Goal: Task Accomplishment & Management: Complete application form

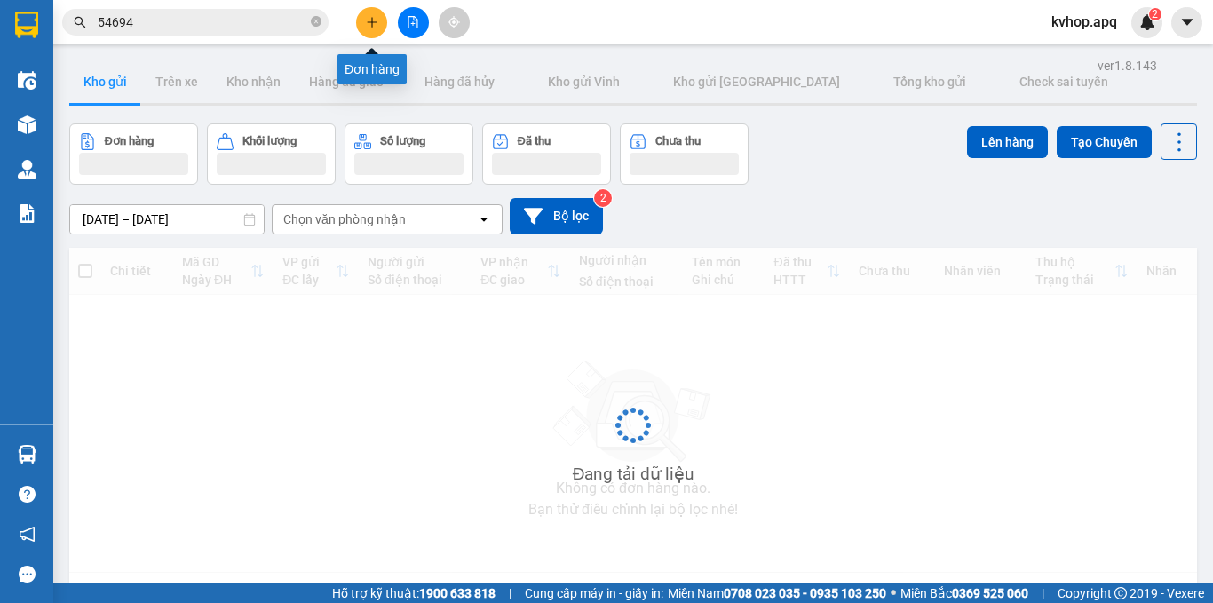
drag, startPoint x: 0, startPoint y: 0, endPoint x: 373, endPoint y: 24, distance: 373.6
click at [373, 24] on icon "plus" at bounding box center [372, 22] width 12 height 12
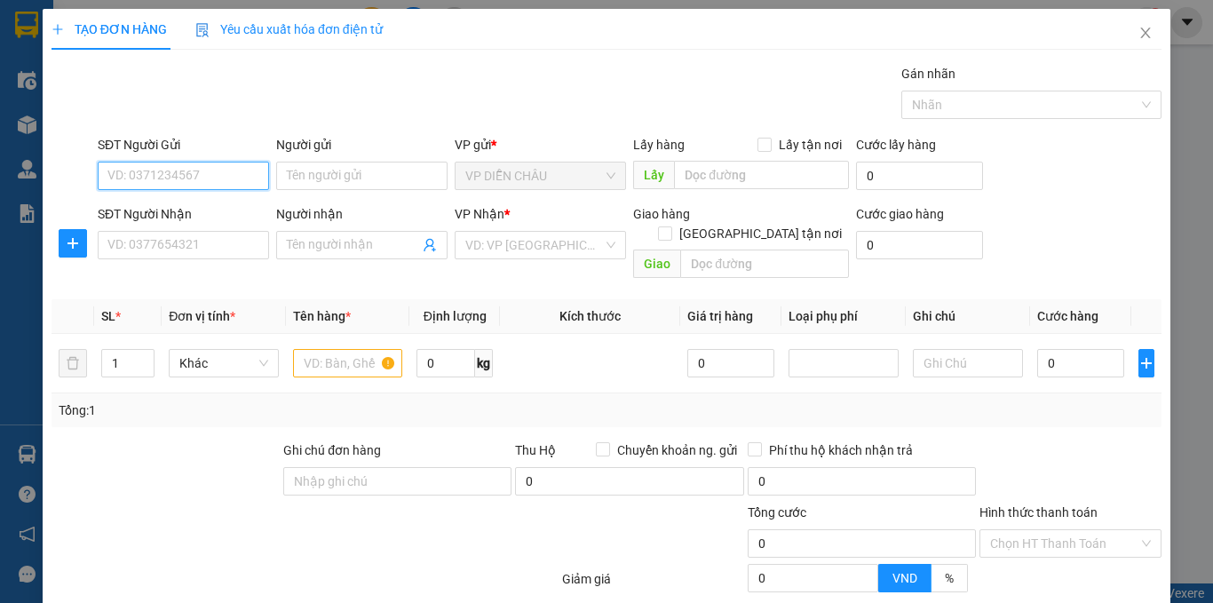
click at [138, 171] on input "SĐT Người Gửi" at bounding box center [183, 176] width 171 height 28
type input "0945621531"
click at [139, 204] on div "0945621531 - C Nga" at bounding box center [181, 212] width 148 height 20
type input "C Nga"
checkbox input "true"
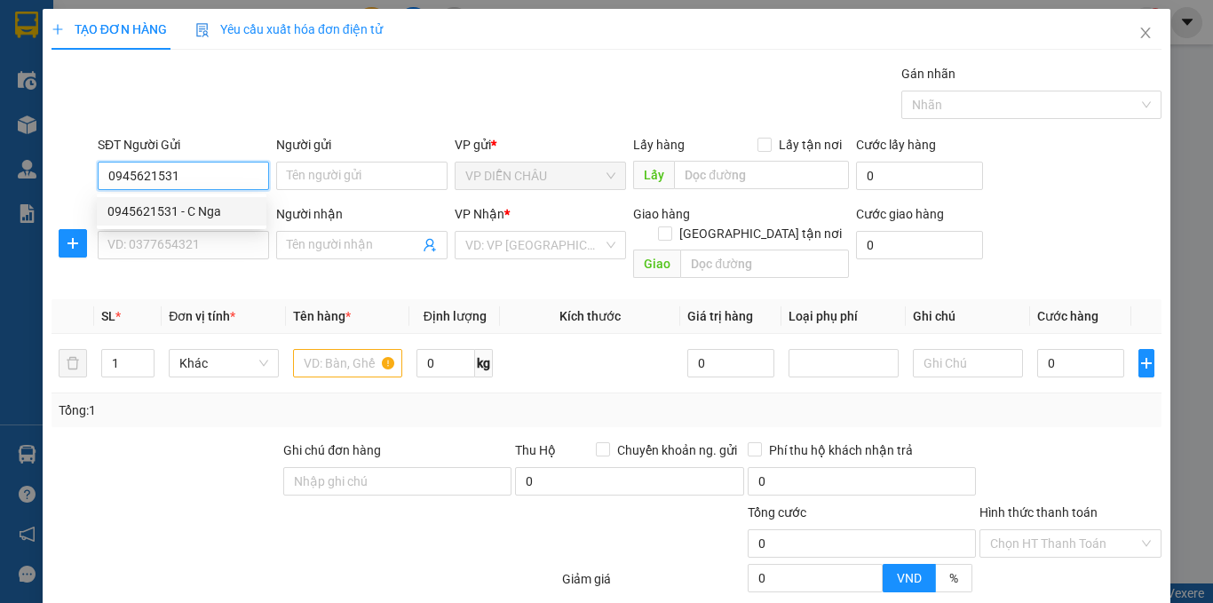
type input "vp dc"
type input "0945621531"
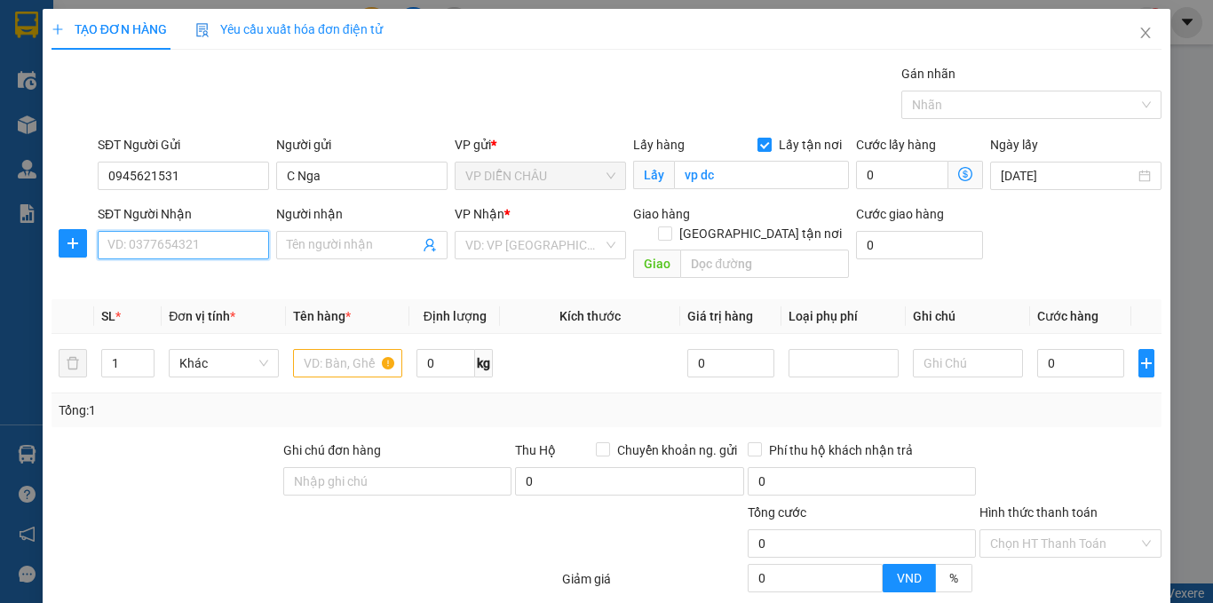
click at [156, 244] on input "SĐT Người Nhận" at bounding box center [183, 245] width 171 height 28
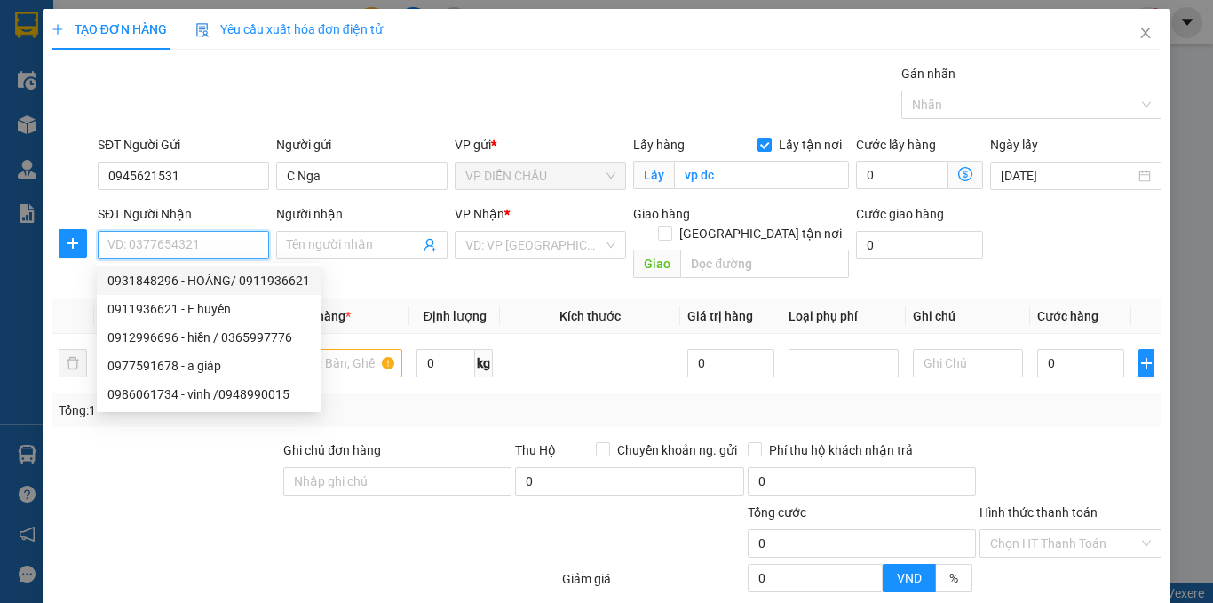
click at [214, 281] on div "0931848296 - HOÀNG/ 0911936621" at bounding box center [208, 281] width 202 height 20
type input "0931848296"
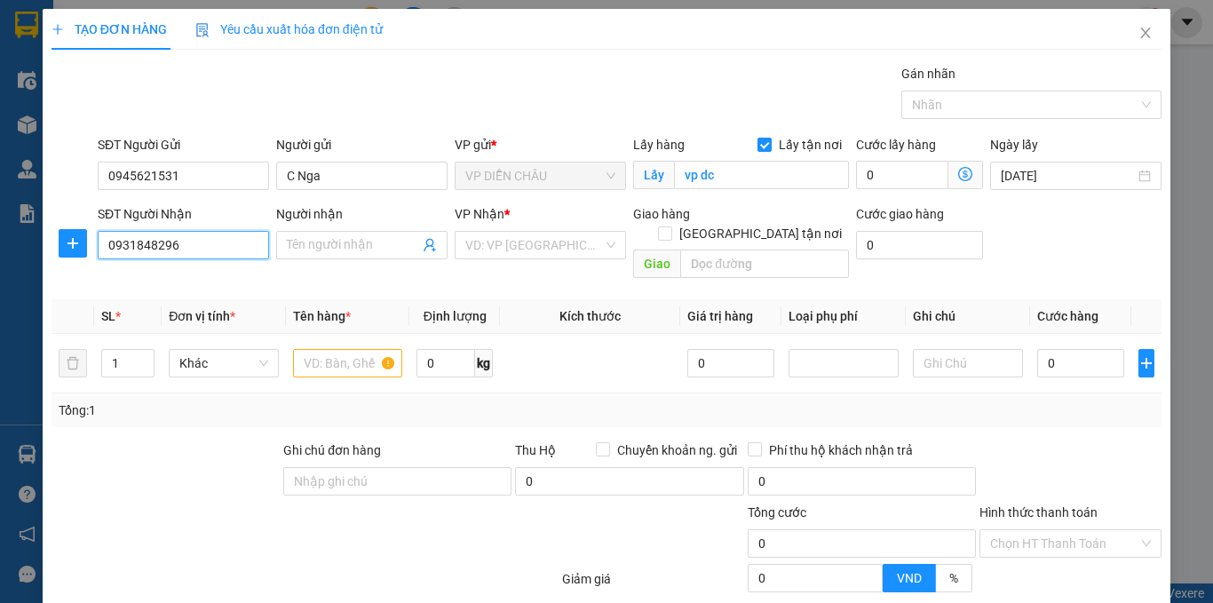
click at [183, 242] on input "0931848296" at bounding box center [183, 245] width 171 height 28
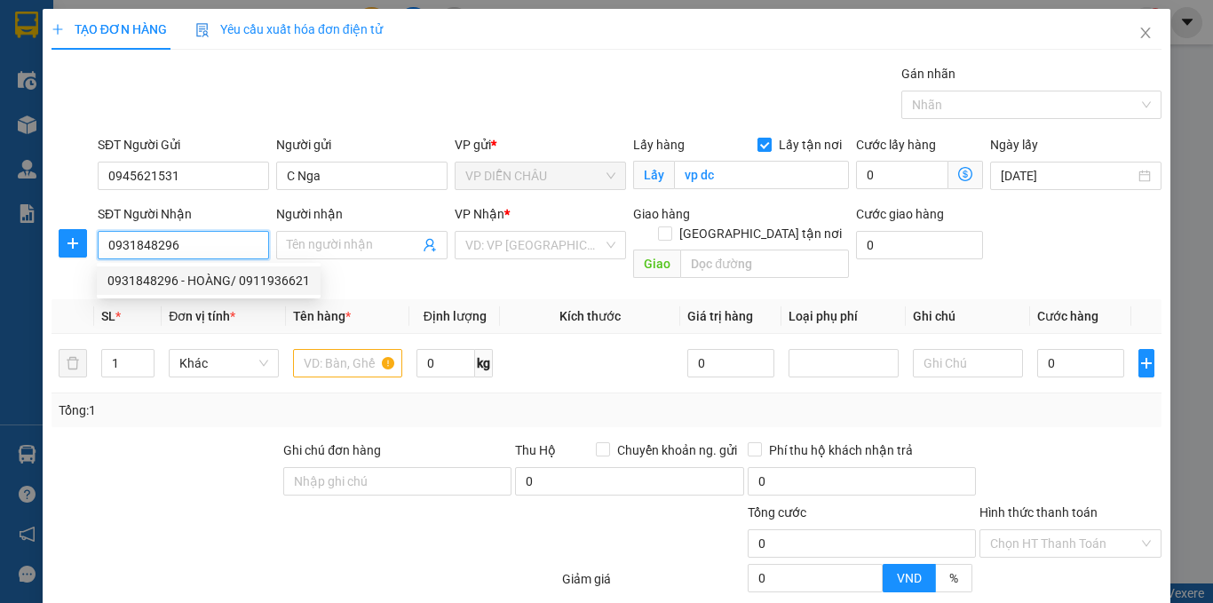
click at [201, 275] on div "0931848296 - HOÀNG/ 0911936621" at bounding box center [208, 281] width 202 height 20
type input "HOÀNG/ 0911936621"
checkbox input "true"
type input "vp md"
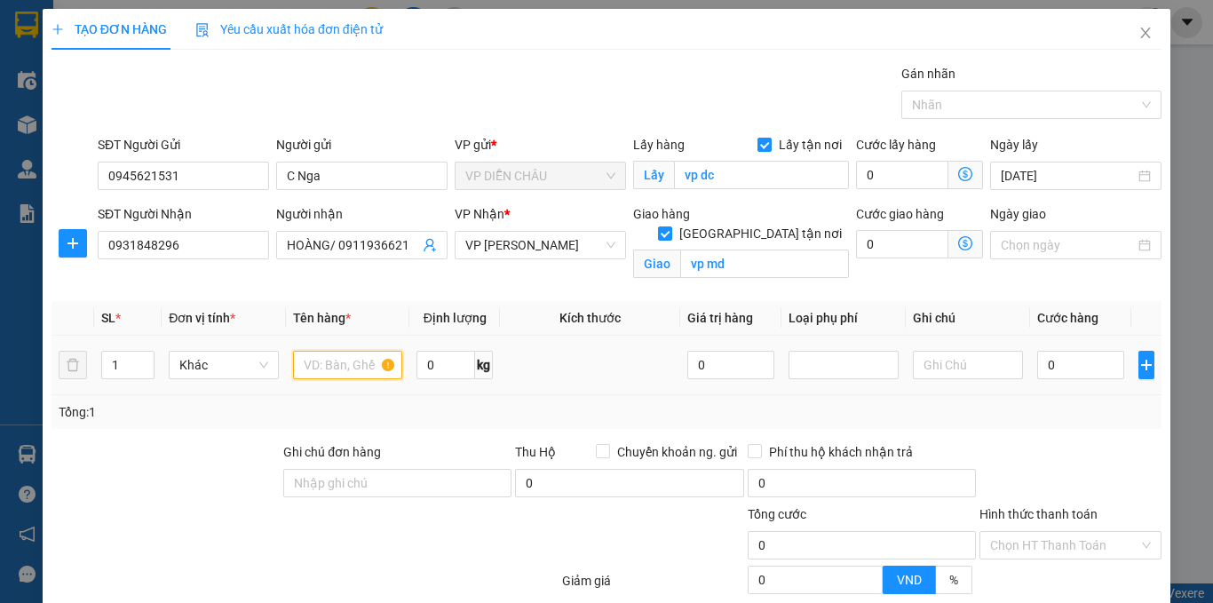
click at [349, 358] on input "text" at bounding box center [348, 365] width 110 height 28
drag, startPoint x: 662, startPoint y: 543, endPoint x: 744, endPoint y: 566, distance: 84.9
click at [705, 556] on div at bounding box center [653, 535] width 186 height 62
click at [344, 369] on input "ực ·ư·" at bounding box center [348, 365] width 110 height 28
type input "ự"
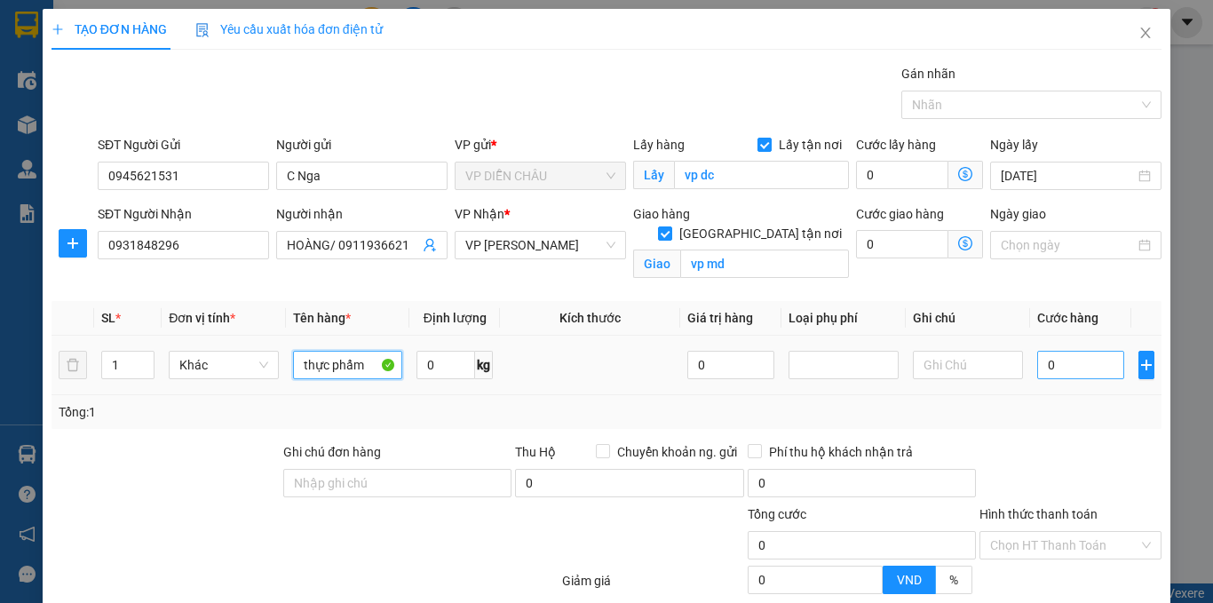
type input "thực phẩm"
click at [1037, 365] on input "0" at bounding box center [1080, 365] width 87 height 28
type input "4"
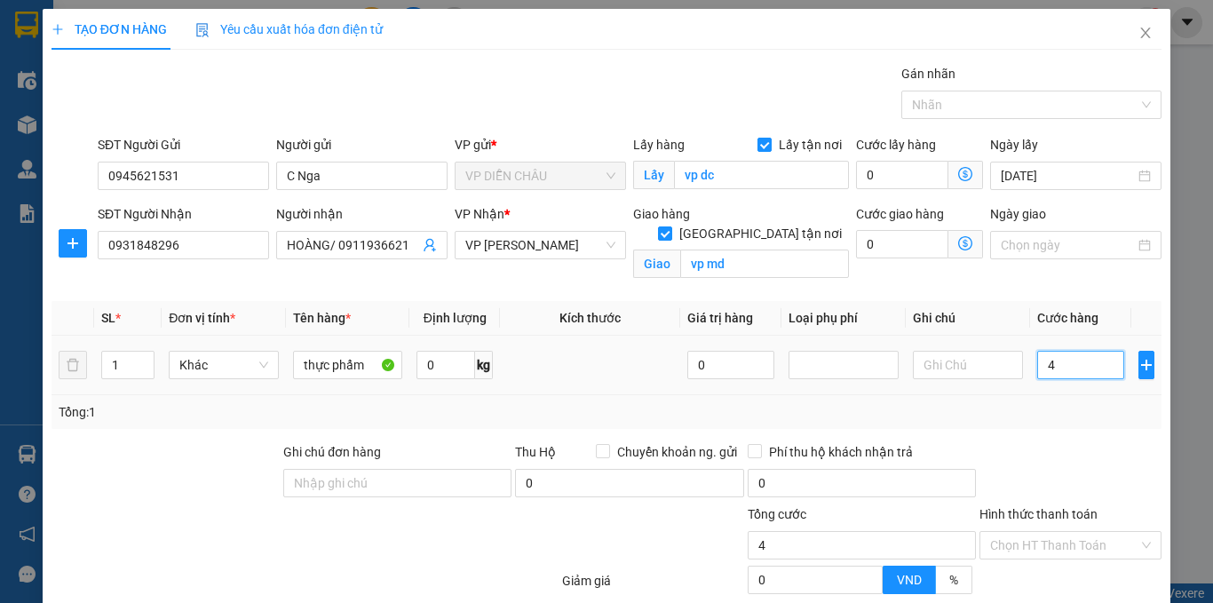
type input "40"
type input "400"
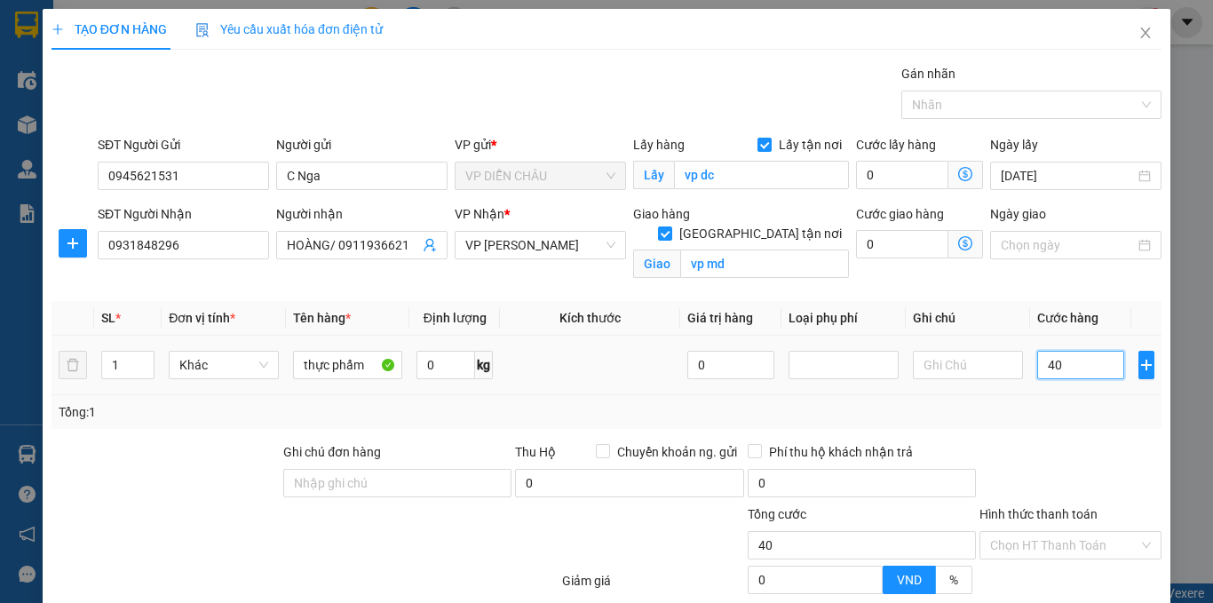
type input "400"
type input "4.000"
type input "40.000"
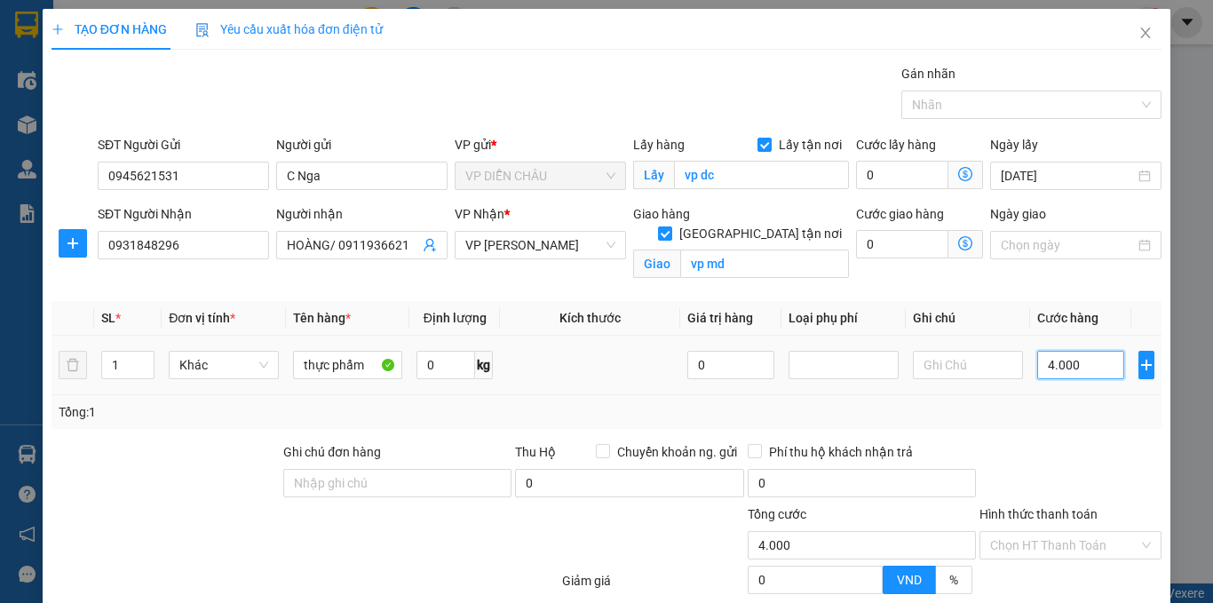
type input "40.000"
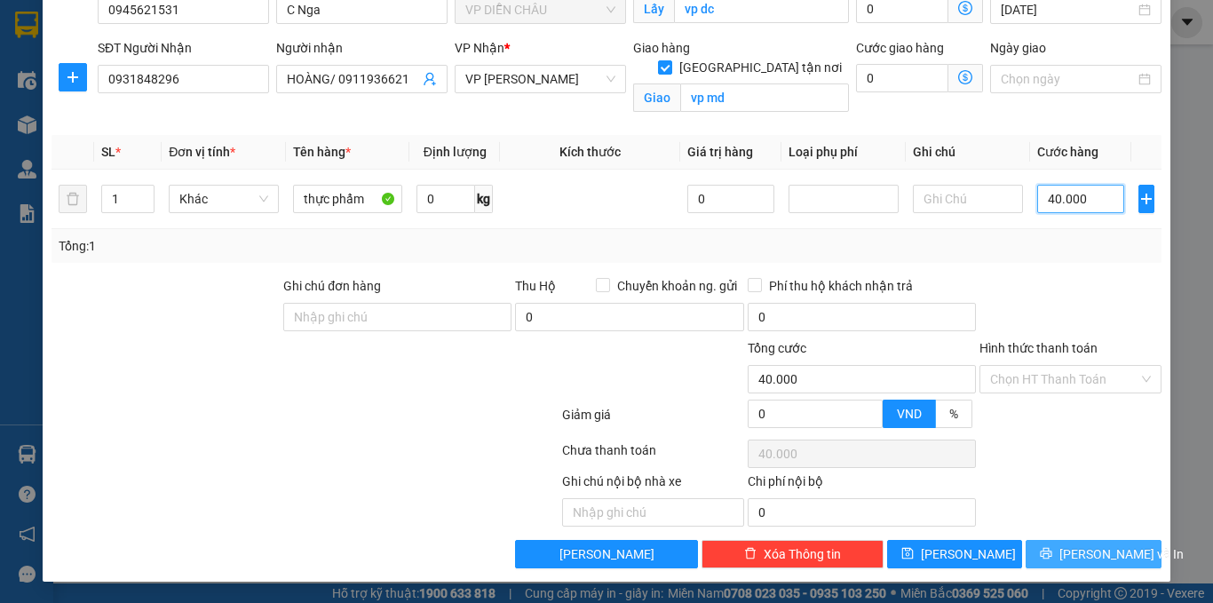
type input "40.000"
click at [1067, 566] on button "[PERSON_NAME] và In" at bounding box center [1093, 554] width 136 height 28
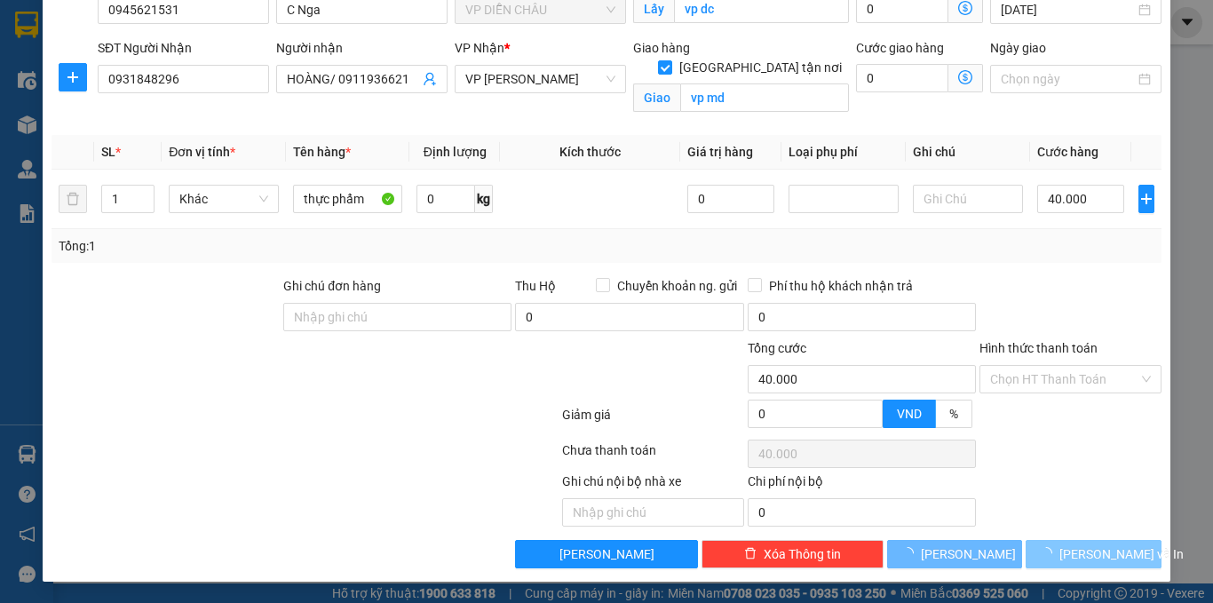
click at [1097, 563] on span "[PERSON_NAME] và In" at bounding box center [1121, 554] width 124 height 20
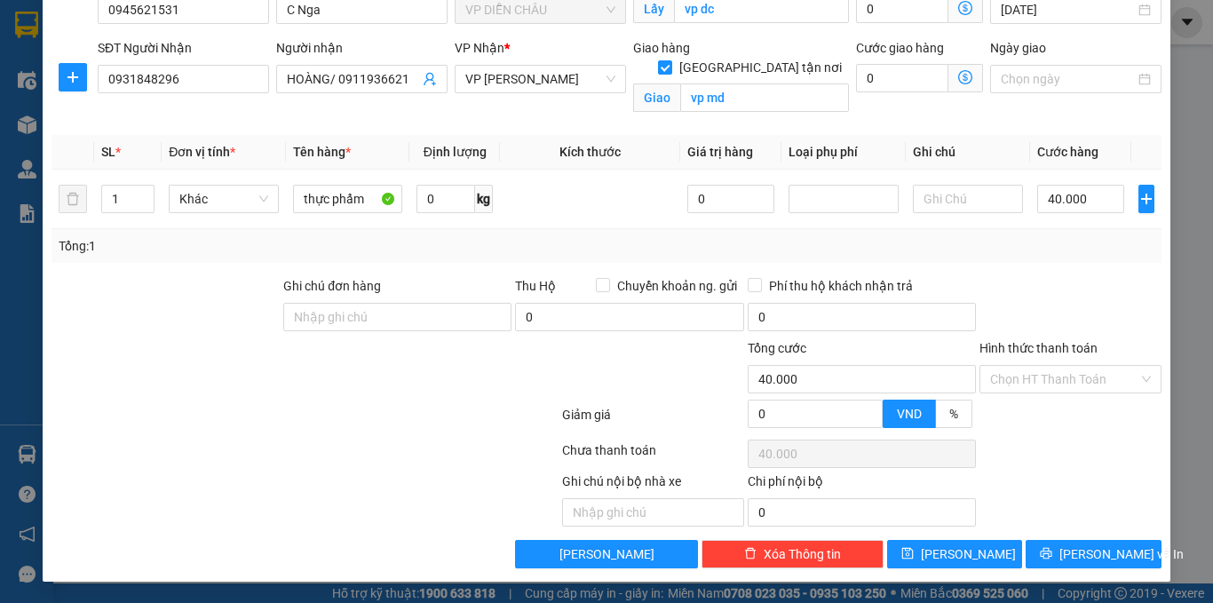
click at [483, 466] on div at bounding box center [305, 454] width 510 height 36
click at [1052, 556] on icon "printer" at bounding box center [1046, 553] width 12 height 12
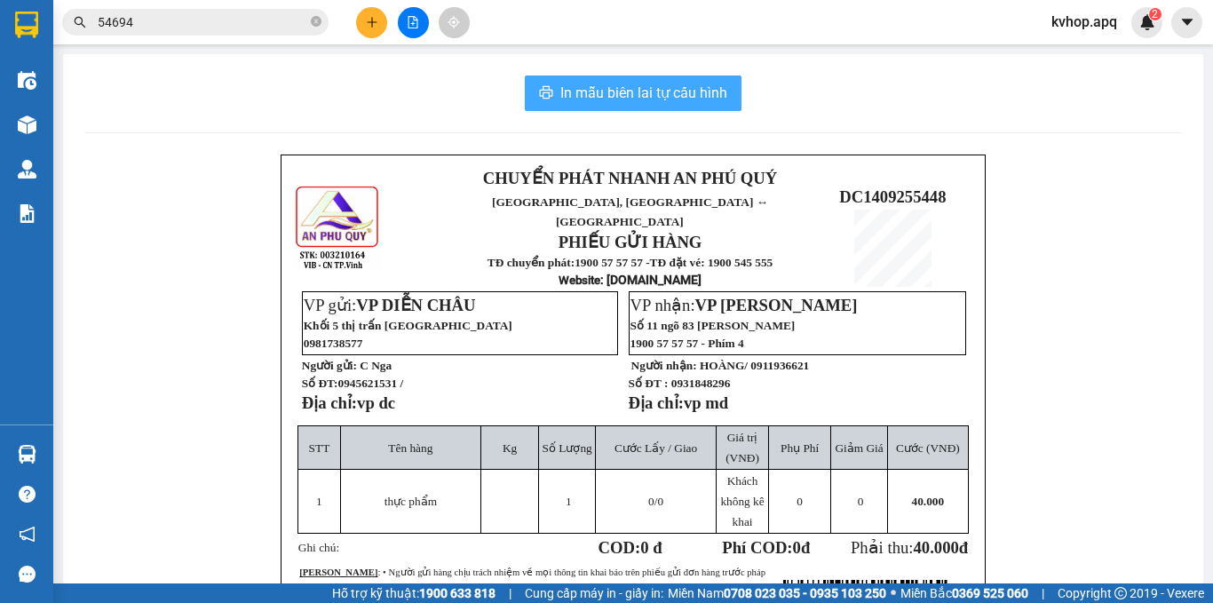
click at [678, 80] on button "In mẫu biên lai tự cấu hình" at bounding box center [633, 93] width 217 height 36
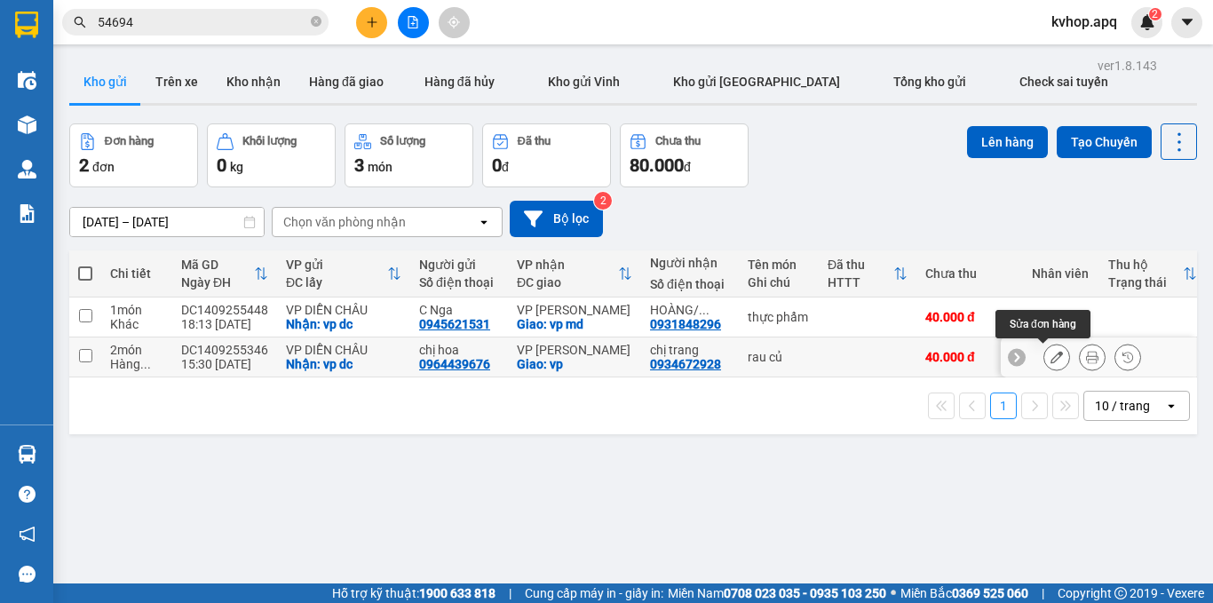
click at [1044, 366] on button at bounding box center [1056, 357] width 25 height 31
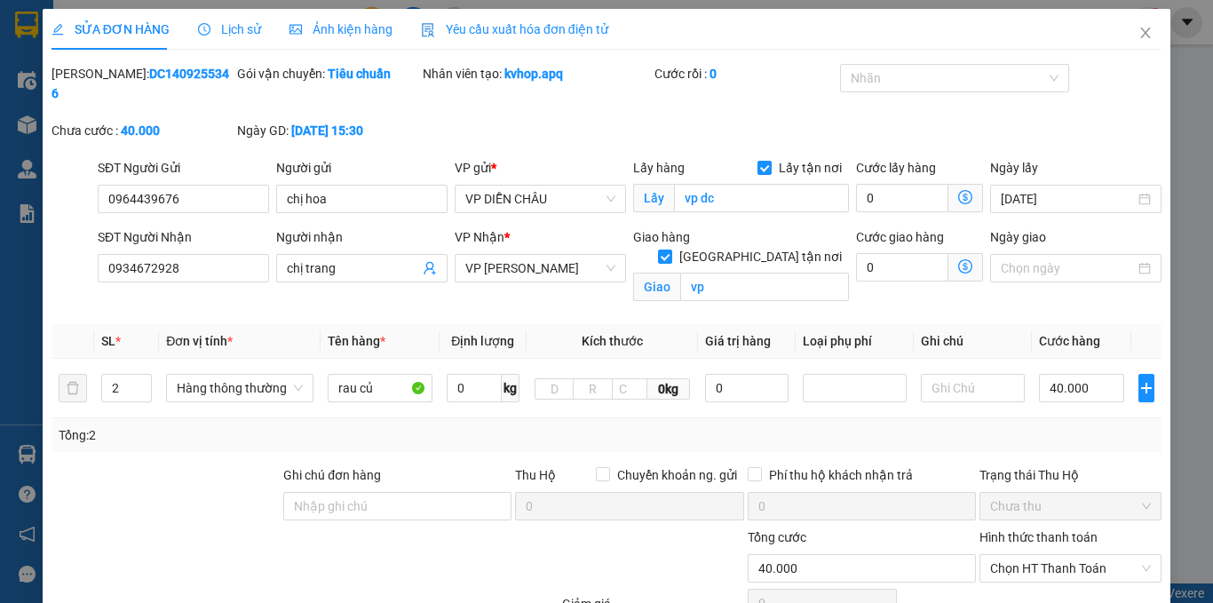
type input "0964439676"
type input "chị hoa"
checkbox input "true"
type input "vp dc"
type input "0934672928"
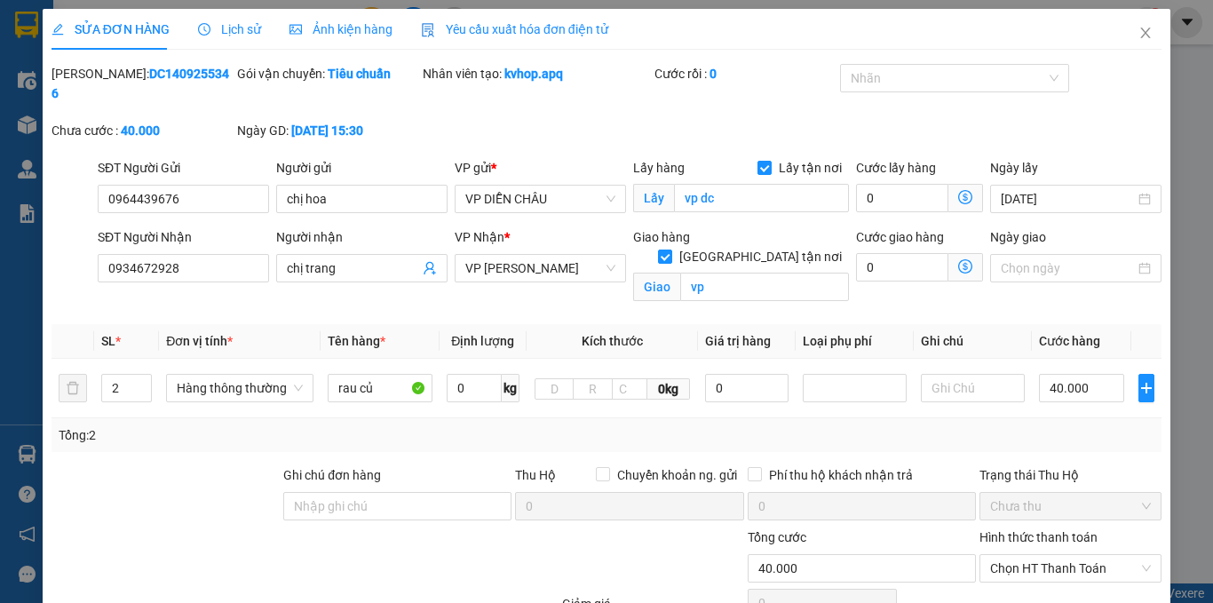
type input "chị trang"
checkbox input "true"
type input "vp"
type input "40.000"
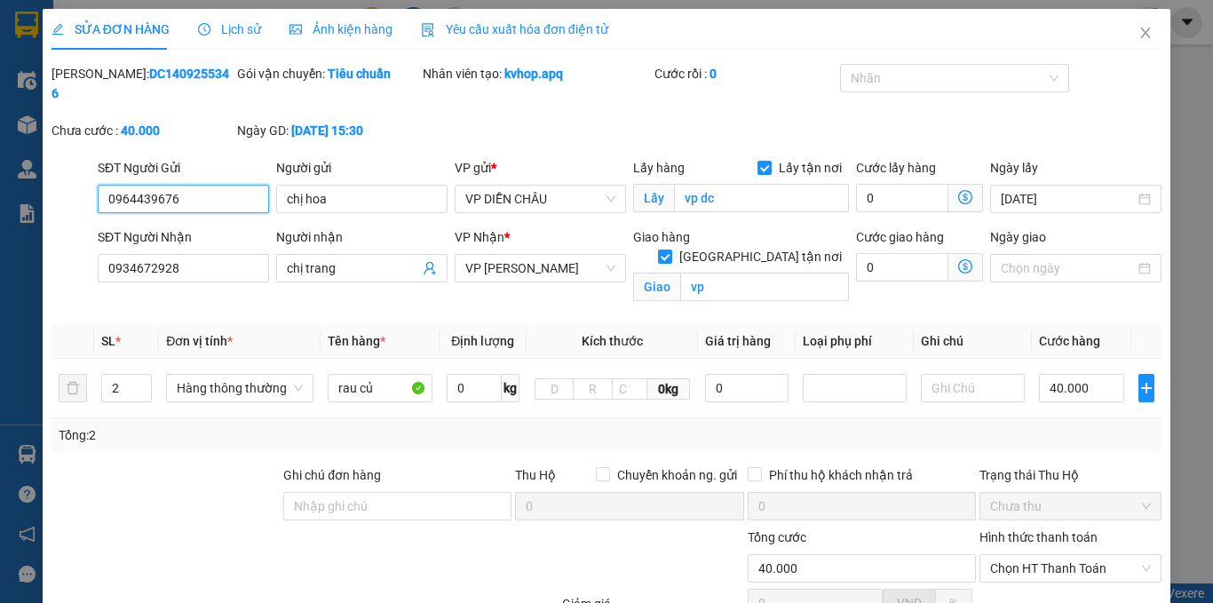
scroll to position [72, 0]
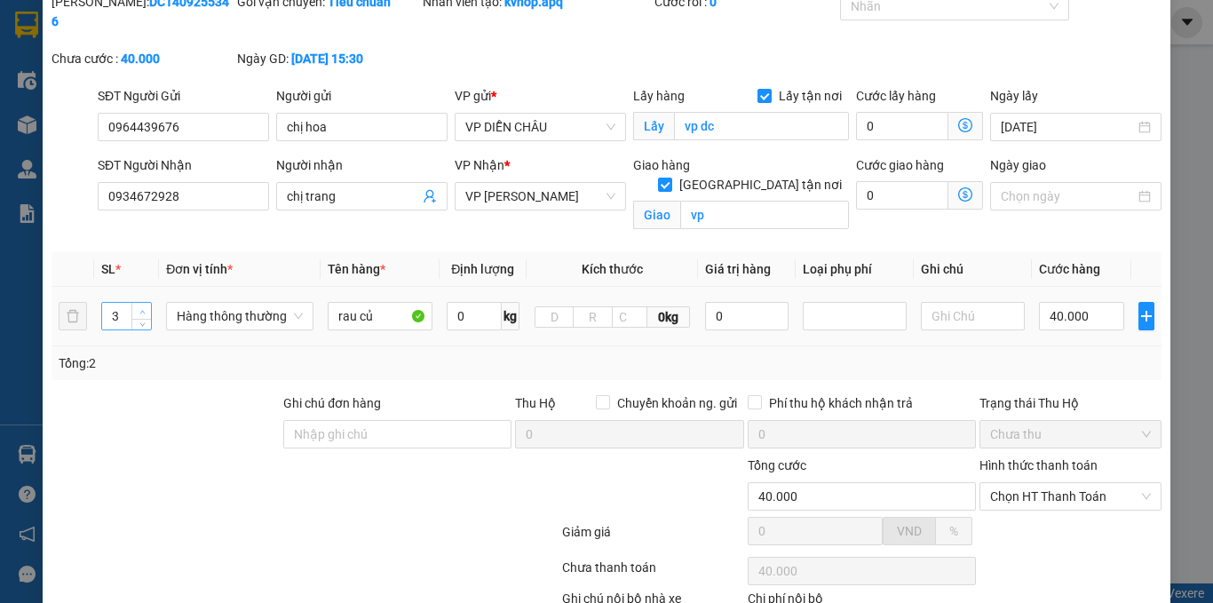
click at [142, 309] on icon "up" at bounding box center [142, 312] width 6 height 6
click at [131, 313] on span "Decrease Value" at bounding box center [141, 321] width 20 height 16
click at [138, 313] on span "Decrease Value" at bounding box center [141, 321] width 20 height 16
type input "1"
click at [138, 313] on span "Decrease Value" at bounding box center [141, 321] width 20 height 16
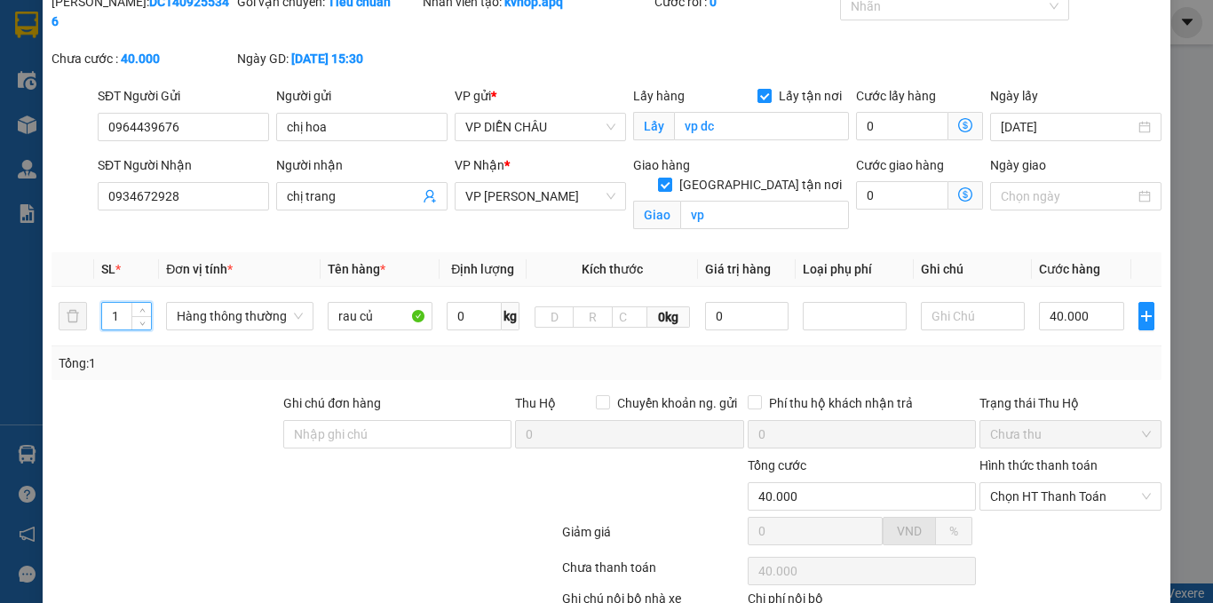
scroll to position [170, 0]
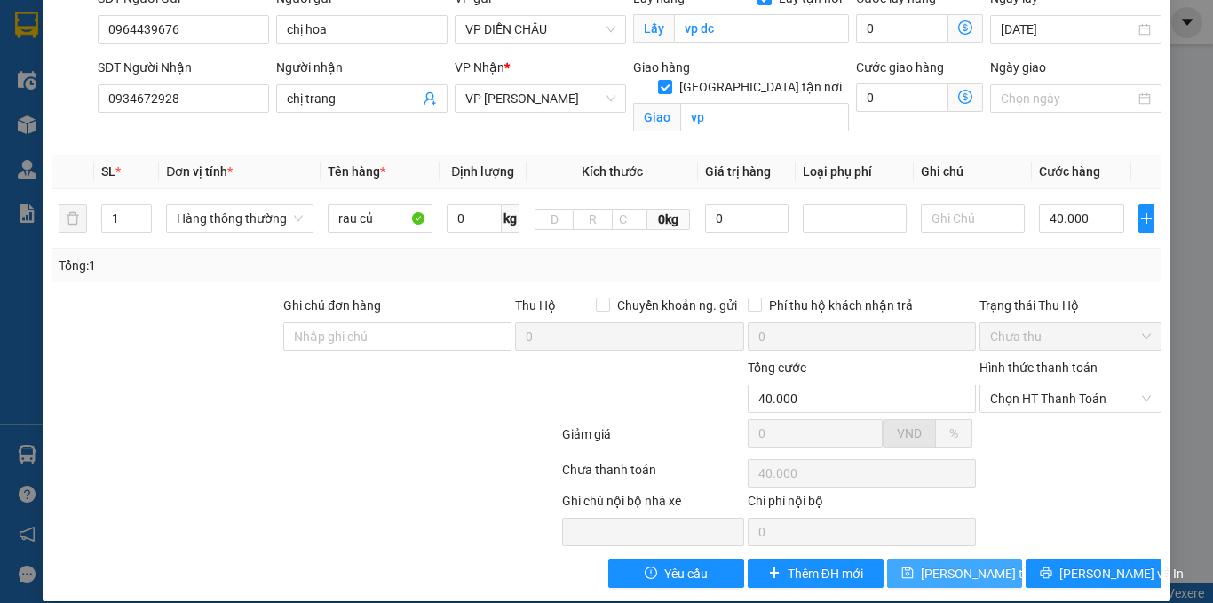
click at [915, 559] on button "[PERSON_NAME] thay đổi" at bounding box center [955, 573] width 136 height 28
